Goal: Navigation & Orientation: Find specific page/section

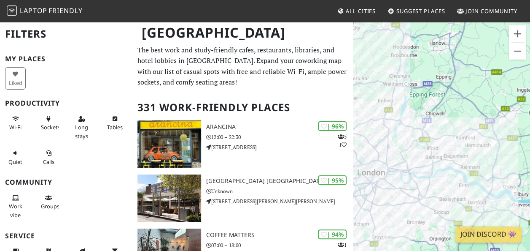
click at [454, 130] on div "To navigate, press the arrow keys." at bounding box center [442, 146] width 177 height 251
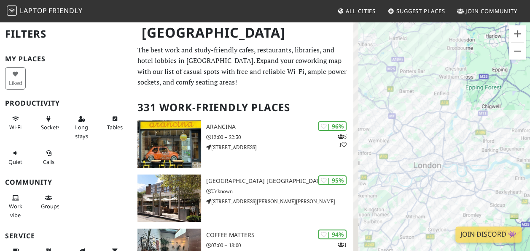
drag, startPoint x: 454, startPoint y: 130, endPoint x: 517, endPoint y: 118, distance: 64.4
click at [517, 118] on div "To navigate, press the arrow keys." at bounding box center [442, 146] width 177 height 251
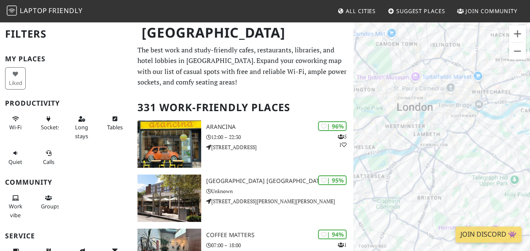
drag, startPoint x: 419, startPoint y: 175, endPoint x: 465, endPoint y: 26, distance: 155.9
click at [465, 26] on div "To navigate, press the arrow keys." at bounding box center [442, 146] width 177 height 251
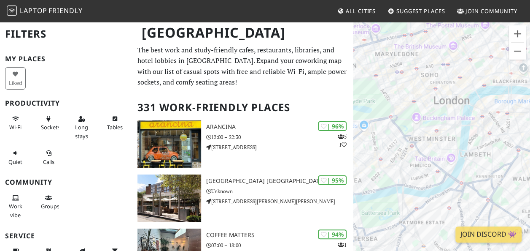
drag, startPoint x: 399, startPoint y: 142, endPoint x: 429, endPoint y: 143, distance: 29.6
click at [429, 143] on div "To navigate, press the arrow keys." at bounding box center [442, 146] width 177 height 251
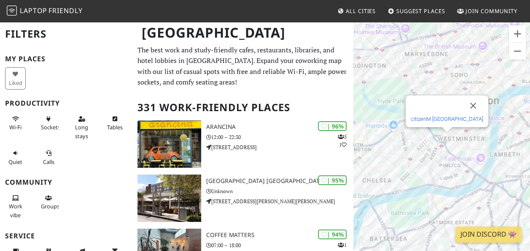
click at [444, 116] on link "citizenM London Victoria Station hotel" at bounding box center [447, 119] width 73 height 6
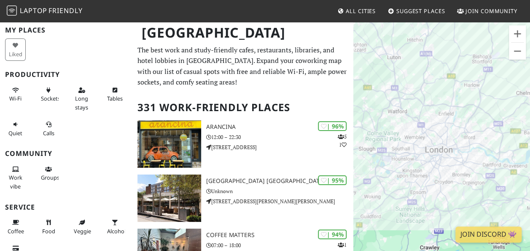
scroll to position [28, 0]
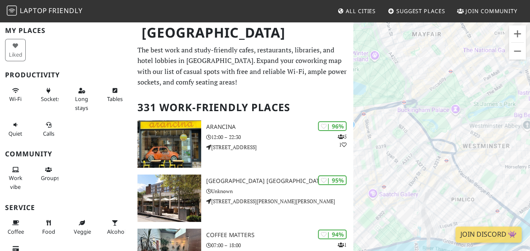
drag, startPoint x: 505, startPoint y: 119, endPoint x: 412, endPoint y: 173, distance: 107.3
click at [412, 173] on div "To navigate, press the arrow keys." at bounding box center [442, 146] width 177 height 251
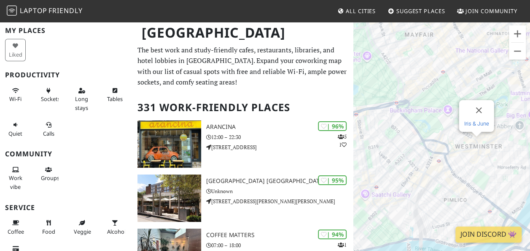
click at [477, 122] on link "Iris & June" at bounding box center [476, 123] width 25 height 6
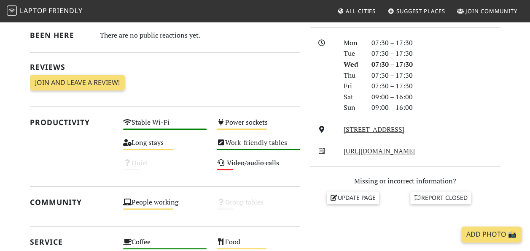
scroll to position [226, 0]
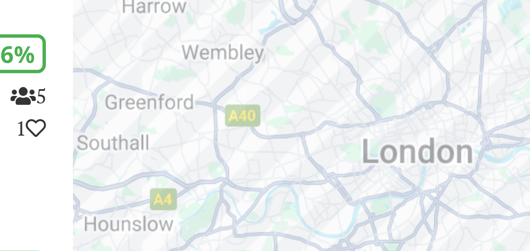
click at [398, 162] on div "To navigate, press the arrow keys." at bounding box center [442, 146] width 177 height 251
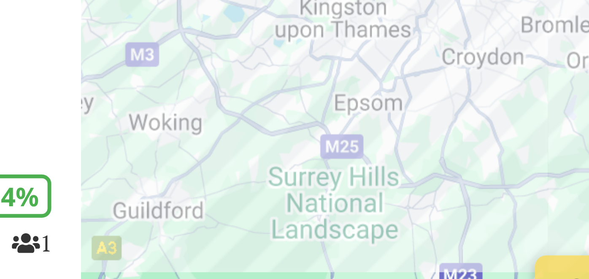
scroll to position [21, 0]
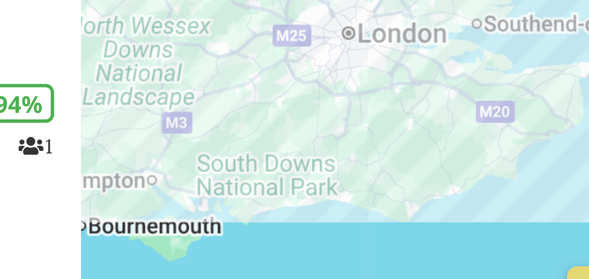
click at [450, 198] on div "To navigate, press the arrow keys. Friends House" at bounding box center [491, 160] width 196 height 279
click at [453, 192] on div "To navigate, press the arrow keys. Starbucks @ Clarence St." at bounding box center [491, 160] width 196 height 279
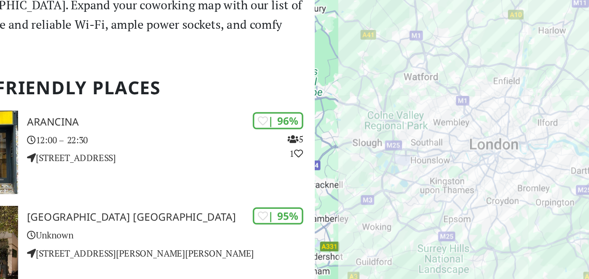
drag, startPoint x: 542, startPoint y: 143, endPoint x: 532, endPoint y: 108, distance: 36.1
click at [532, 108] on div "To navigate, press the arrow keys." at bounding box center [491, 160] width 196 height 279
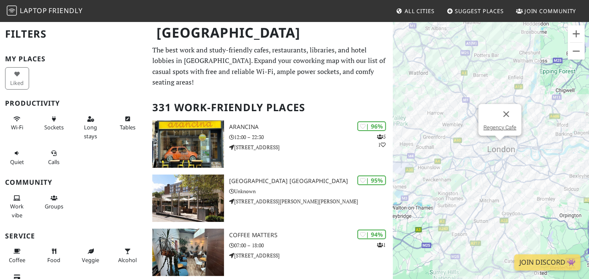
click at [500, 140] on div "To navigate, press the arrow keys. Regency Cafe" at bounding box center [491, 160] width 196 height 279
click at [500, 126] on link "Regency Cafe" at bounding box center [500, 127] width 33 height 6
